Goal: Task Accomplishment & Management: Manage account settings

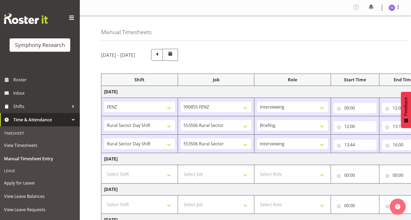
select select "32690"
select select "9636"
select select "47"
select select "81297"
select select "10587"
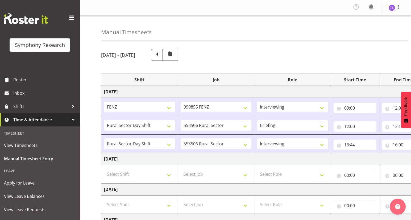
select select "81297"
select select "10587"
select select "47"
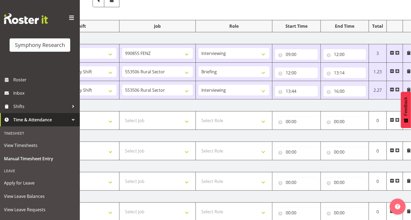
scroll to position [26, 0]
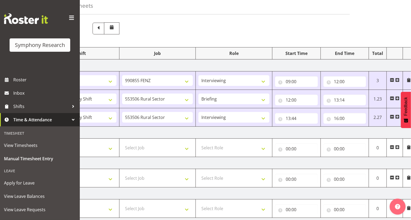
click at [396, 117] on span at bounding box center [398, 117] width 4 height 4
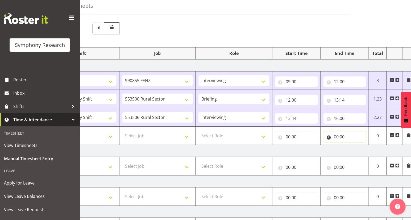
click at [338, 136] on input "00:00" at bounding box center [345, 136] width 43 height 11
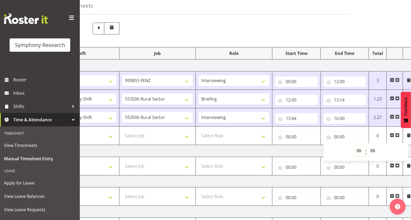
click at [356, 149] on select "00 01 02 03 04 05 06 07 08 09 10 11 12 13 14 15 16 17 18 19 20 21 22 23" at bounding box center [360, 150] width 12 height 11
select select "21"
click at [354, 145] on select "00 01 02 03 04 05 06 07 08 09 10 11 12 13 14 15 16 17 18 19 20 21 22 23" at bounding box center [360, 150] width 12 height 11
type input "21:00"
click at [287, 138] on input "00:00" at bounding box center [296, 136] width 43 height 11
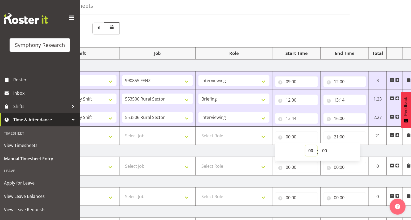
click at [307, 150] on select "00 01 02 03 04 05 06 07 08 09 10 11 12 13 14 15 16 17 18 19 20 21 22 23" at bounding box center [312, 150] width 12 height 11
select select "17"
click at [306, 145] on select "00 01 02 03 04 05 06 07 08 09 10 11 12 13 14 15 16 17 18 19 20 21 22 23" at bounding box center [312, 150] width 12 height 11
type input "17:00"
click at [263, 137] on select "Select Role Briefing Interviewing" at bounding box center [234, 135] width 71 height 11
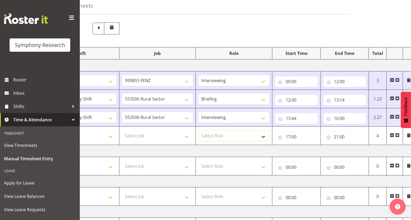
select select "47"
click at [199, 130] on select "Select Role Briefing Interviewing" at bounding box center [234, 135] width 71 height 11
click at [186, 136] on select "Select Job 550060 IF Admin 553492 World Poll Aus Wave 2 Main 2025 553493 World …" at bounding box center [157, 135] width 71 height 11
select select "9636"
click at [122, 130] on select "Select Job 550060 IF Admin 553492 World Poll Aus Wave 2 Main 2025 553493 World …" at bounding box center [157, 135] width 71 height 11
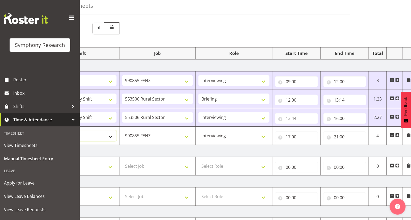
click at [108, 137] on select "Select Shift !!Weekend Residential (Roster IT Shift Label) *Business 9/10am ~ 4…" at bounding box center [81, 135] width 71 height 11
select select "32690"
click at [46, 130] on select "Select Shift !!Weekend Residential (Roster IT Shift Label) *Business 9/10am ~ 4…" at bounding box center [81, 135] width 71 height 11
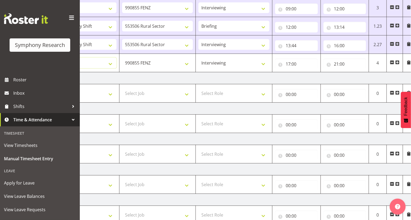
scroll to position [166, 0]
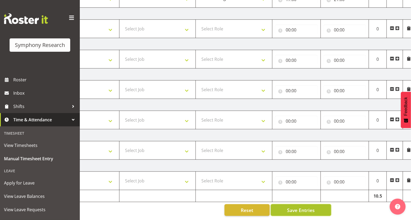
click at [310, 207] on span "Save Entries" at bounding box center [301, 209] width 28 height 7
